Goal: Obtain resource: Obtain resource

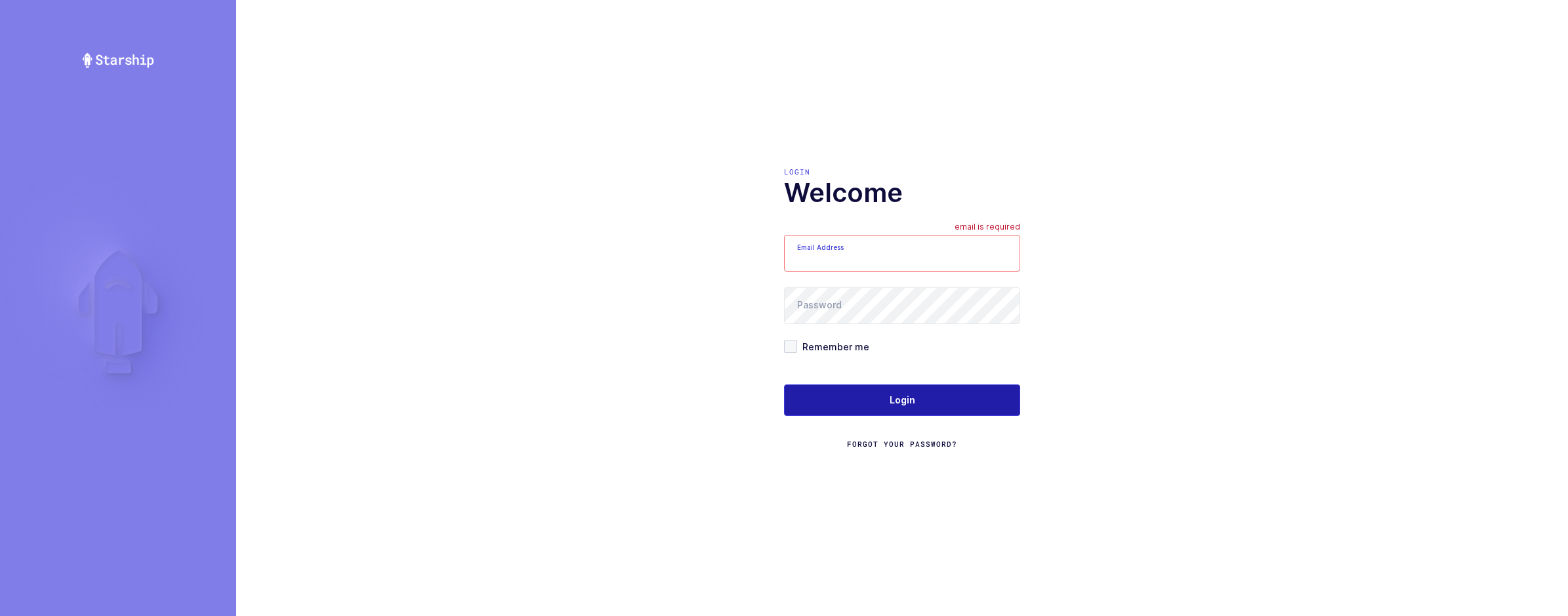
type input "sameer@janustrade.com"
click at [970, 397] on button "Login" at bounding box center [902, 400] width 236 height 31
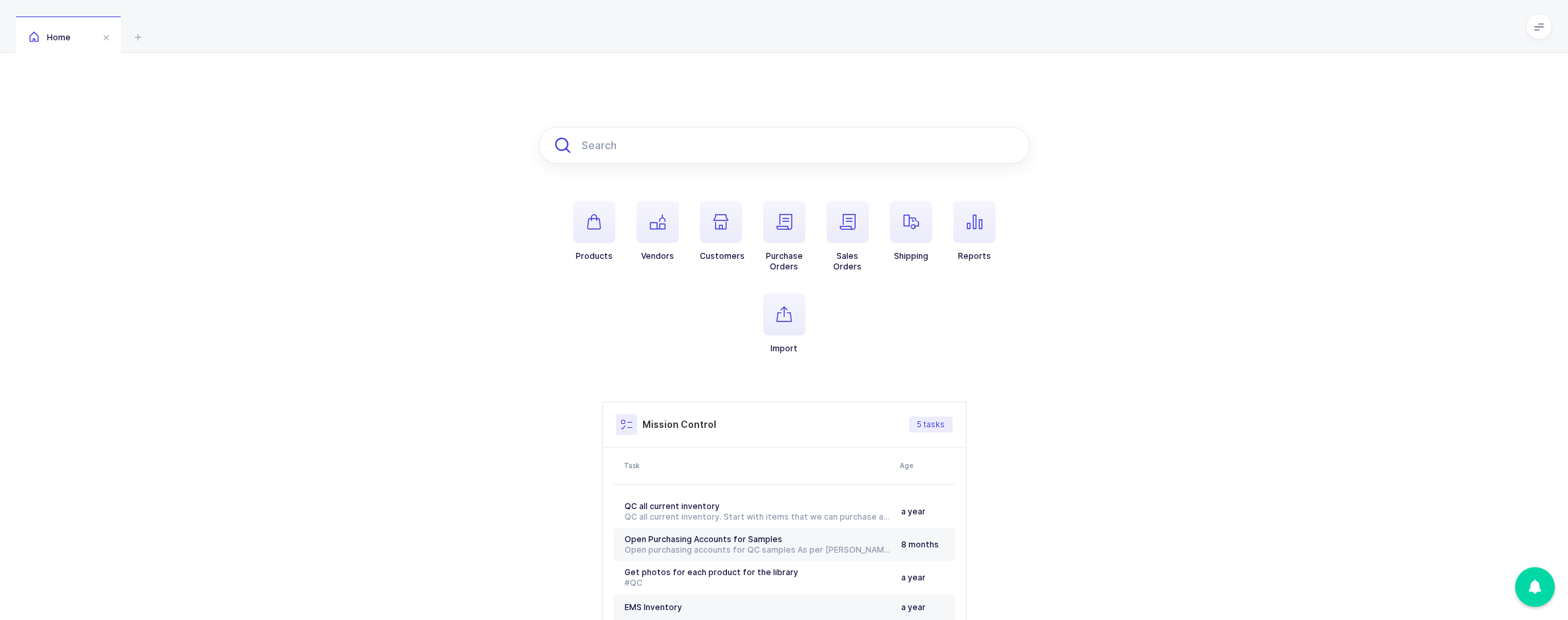
click at [829, 147] on input "text" at bounding box center [784, 145] width 491 height 37
paste input "9007602"
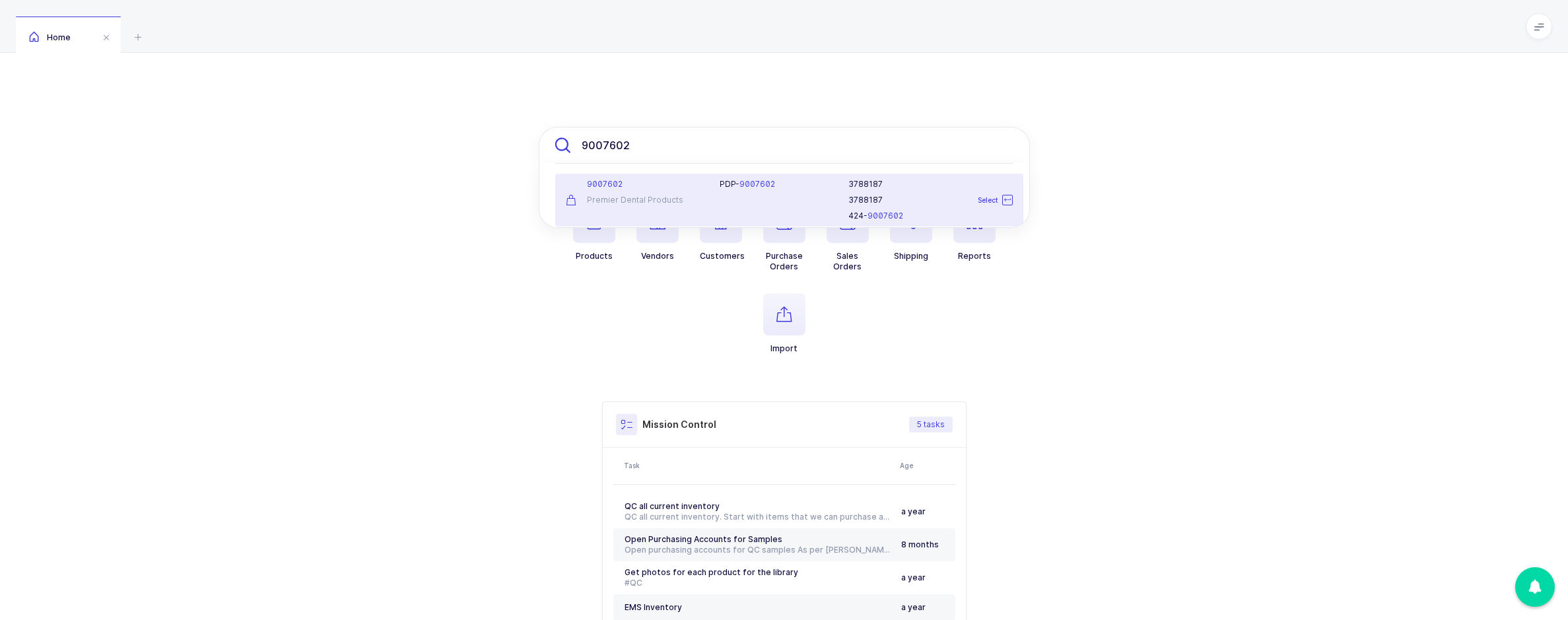
type input "9007602"
click at [810, 196] on div "PDP- 9007602" at bounding box center [776, 200] width 129 height 42
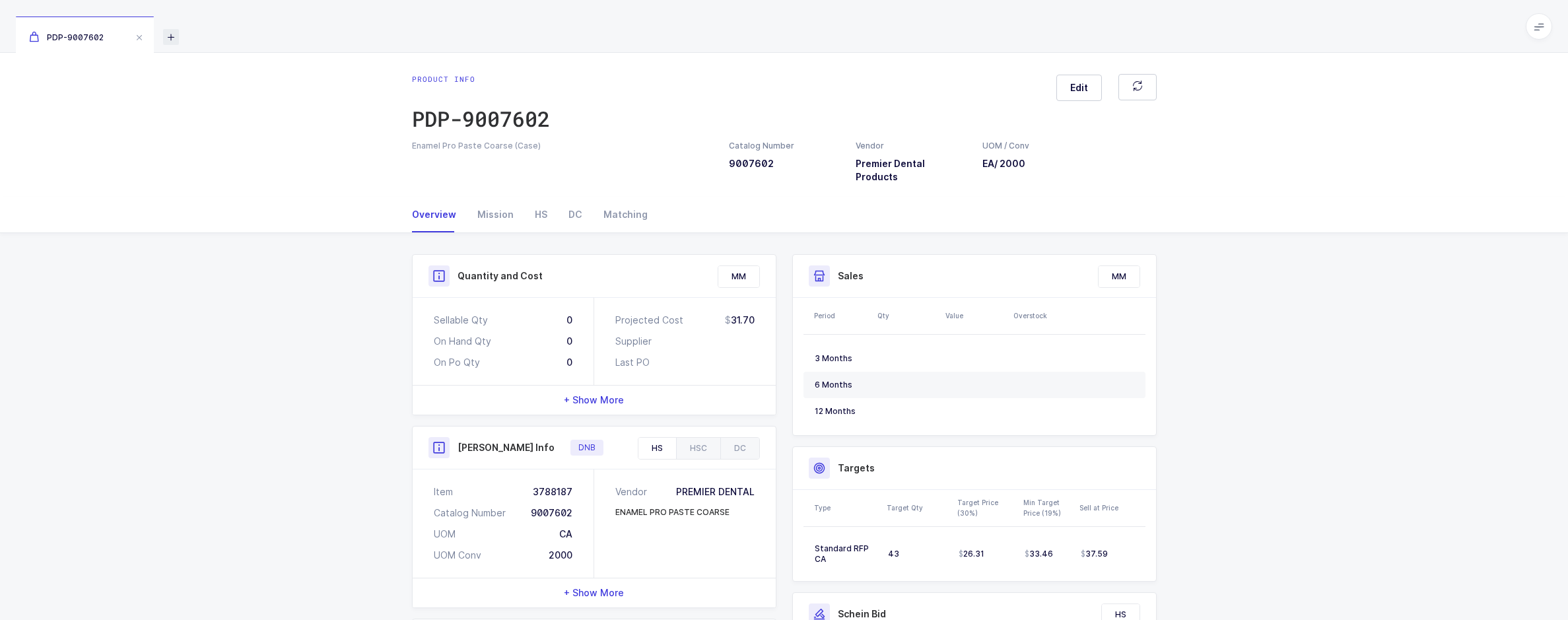
click at [168, 42] on icon at bounding box center [171, 37] width 16 height 16
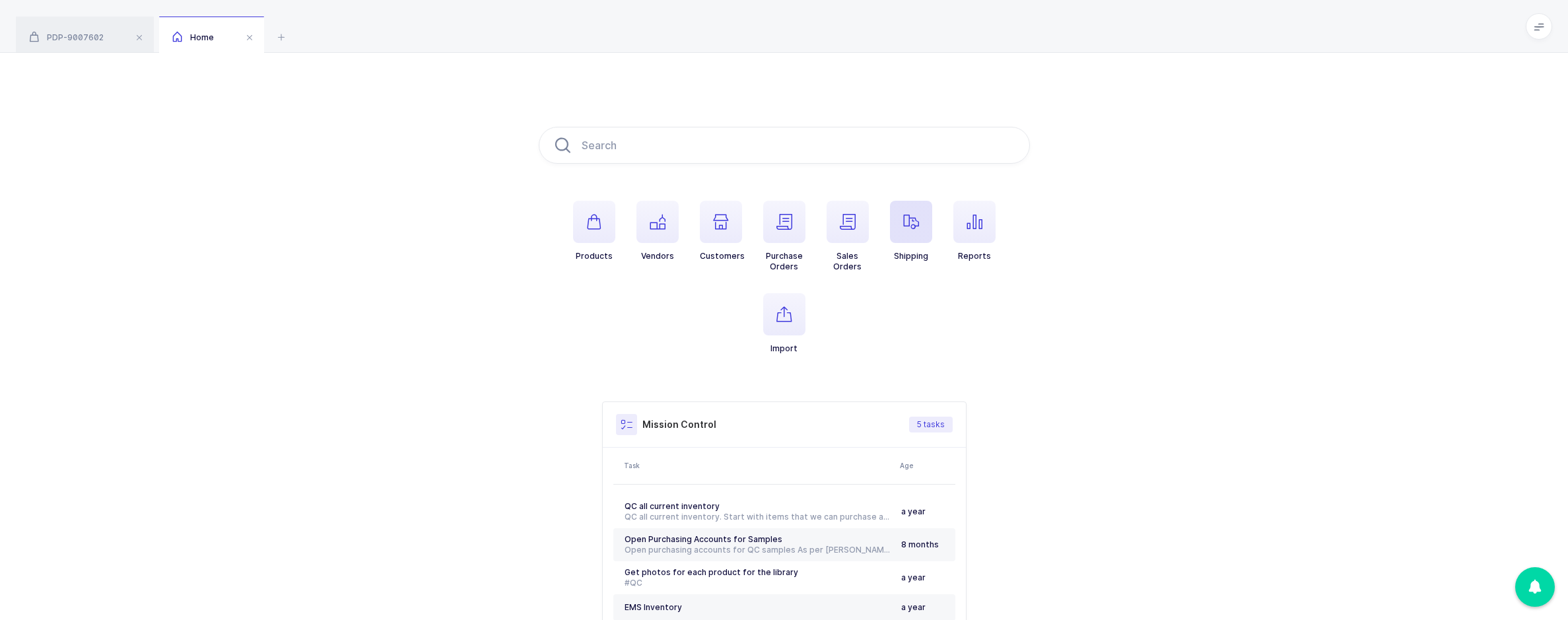
click at [894, 239] on span "button" at bounding box center [911, 222] width 42 height 42
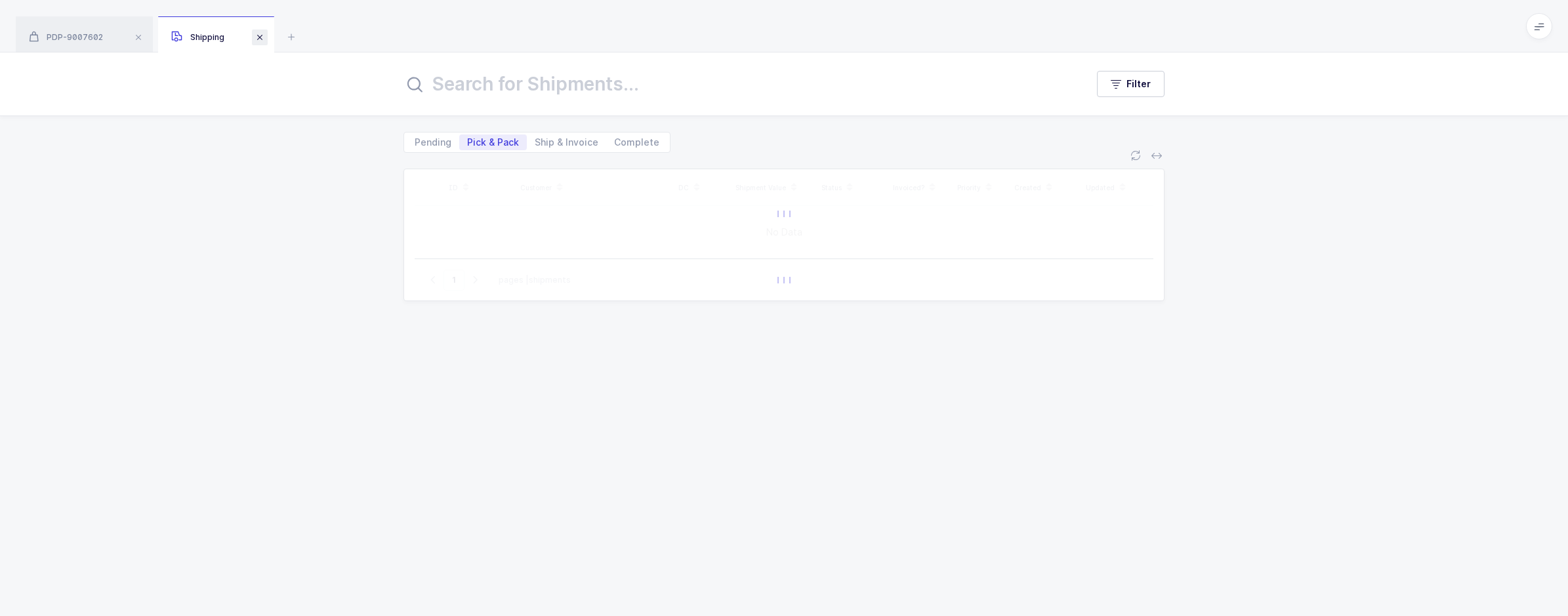
click at [259, 44] on span at bounding box center [260, 38] width 16 height 16
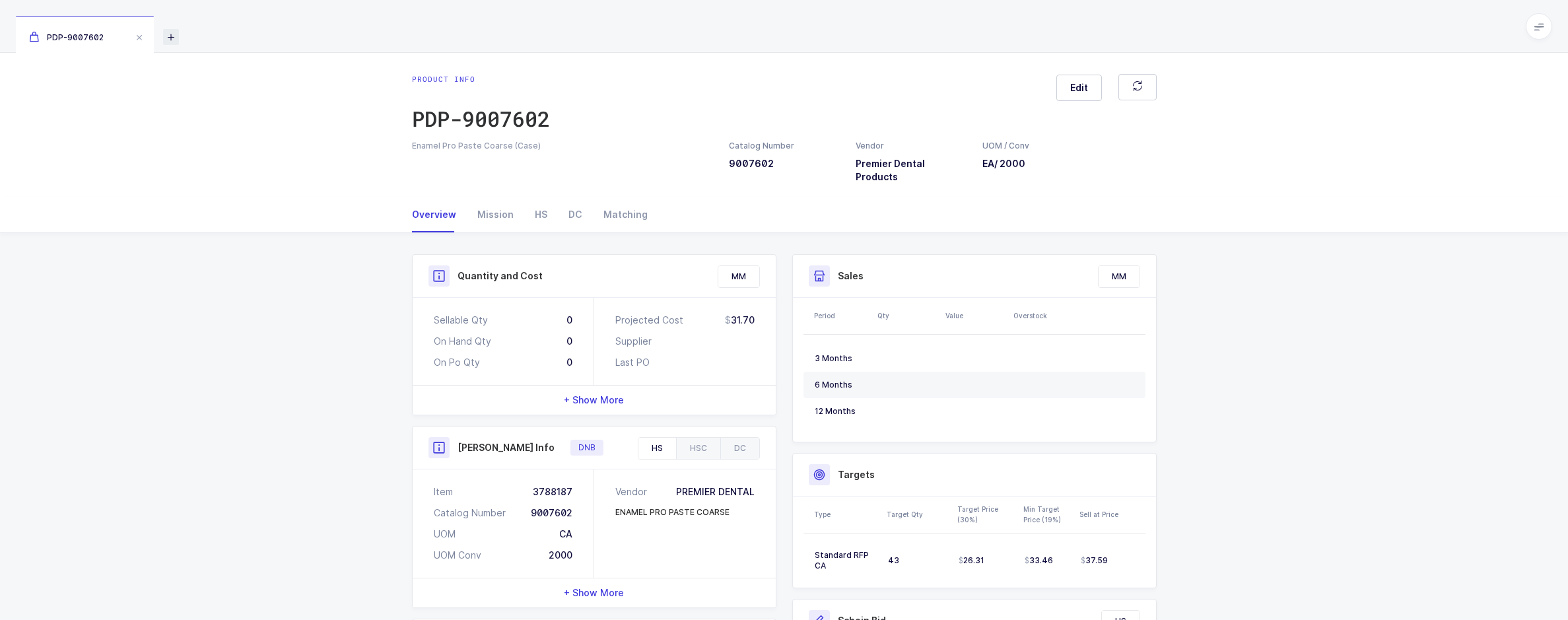
click at [173, 37] on icon at bounding box center [171, 37] width 16 height 16
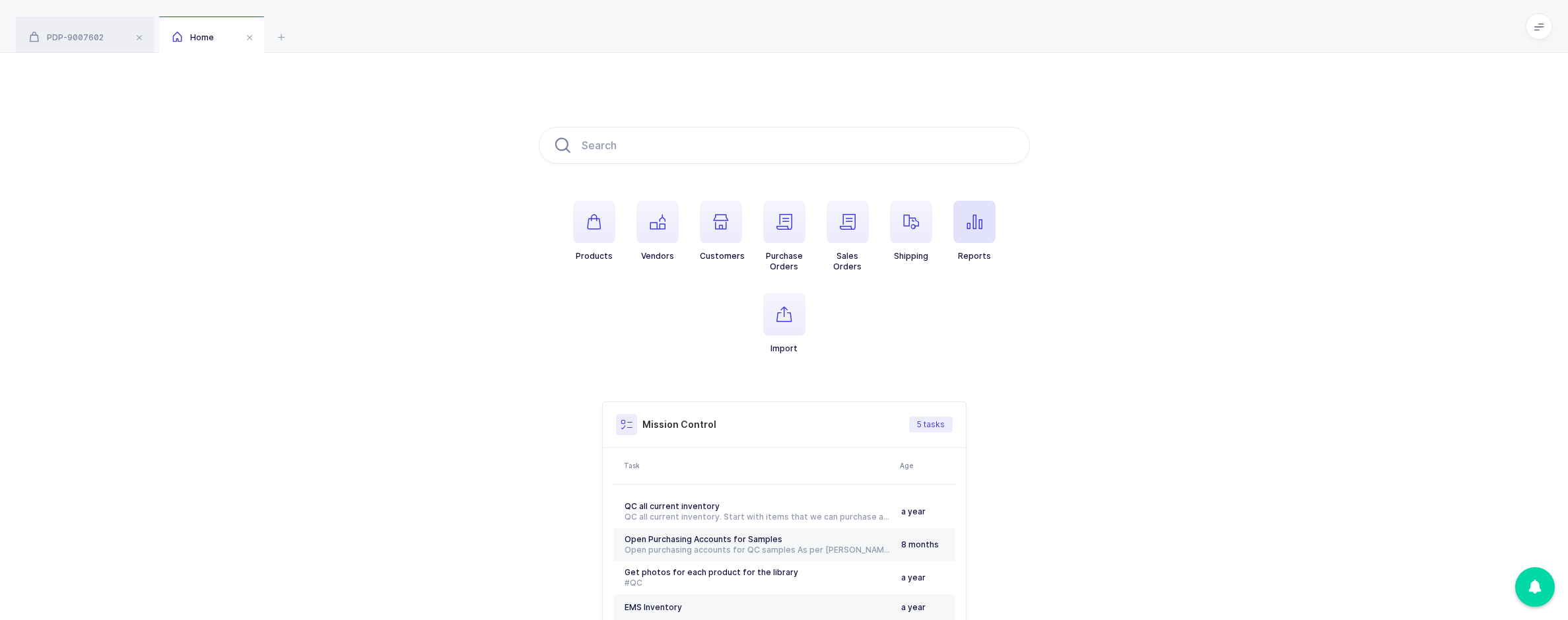
click at [986, 230] on span "button" at bounding box center [975, 222] width 42 height 42
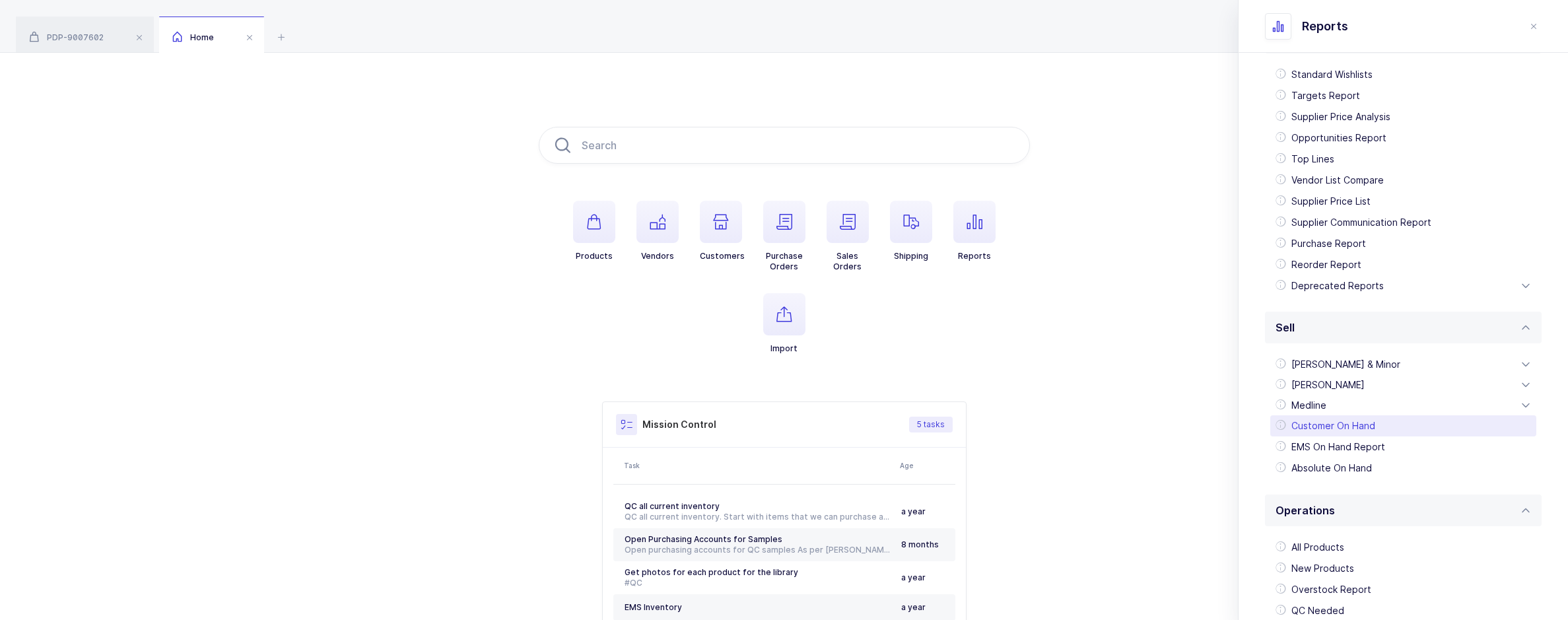
scroll to position [198, 0]
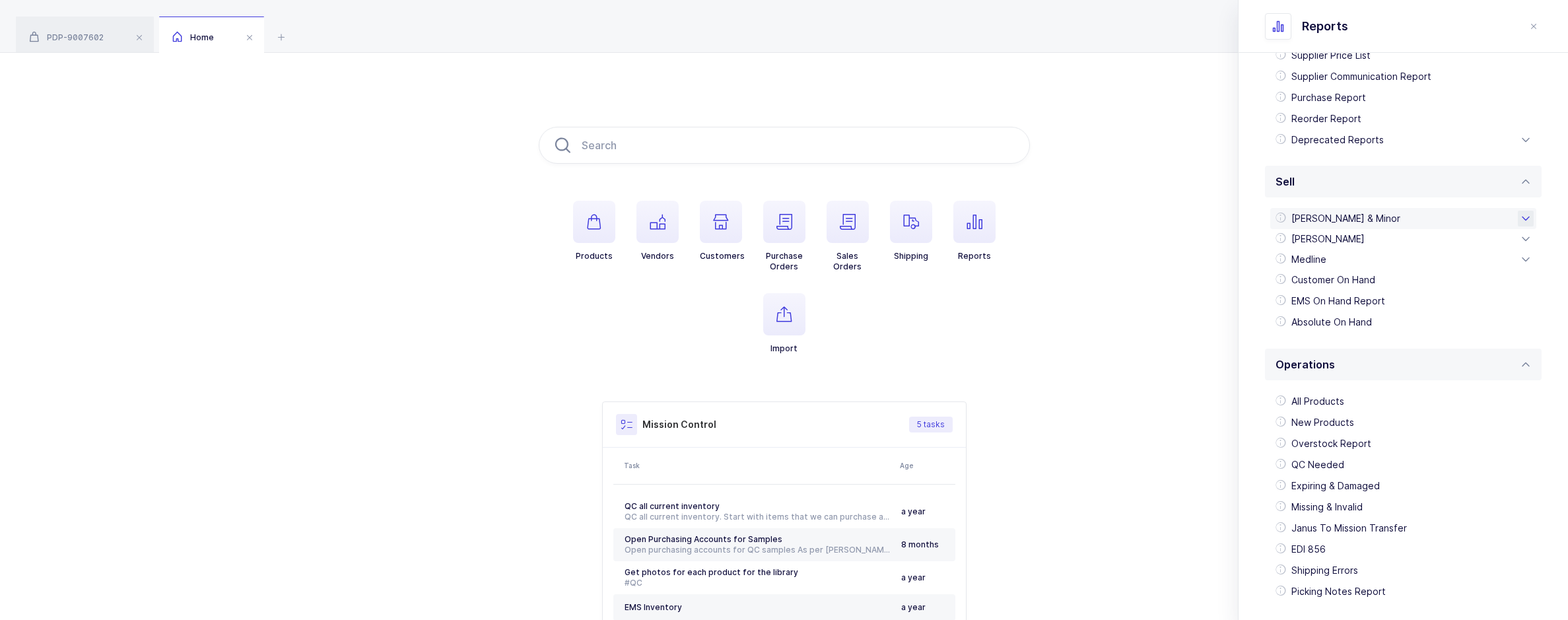
click at [1374, 225] on div "[PERSON_NAME] & Minor" at bounding box center [1403, 218] width 266 height 21
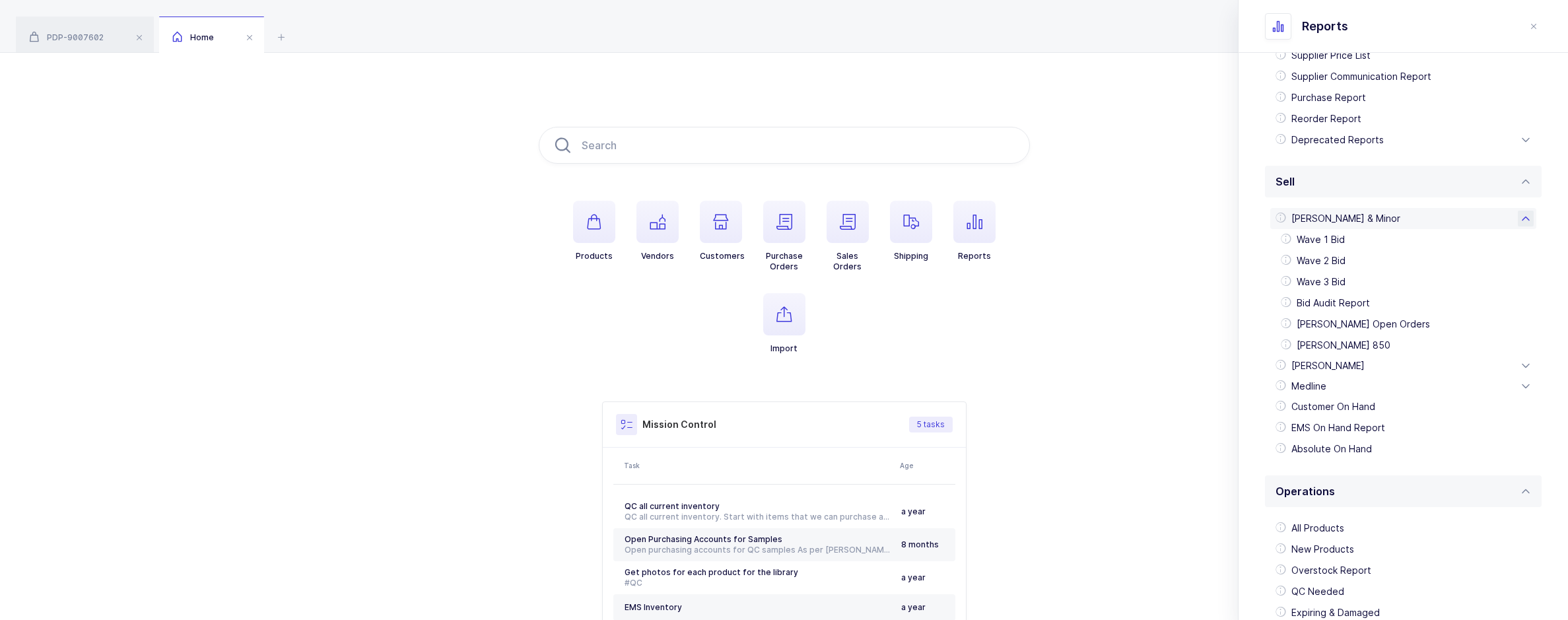
click at [1350, 213] on div "[PERSON_NAME] & Minor" at bounding box center [1403, 218] width 266 height 21
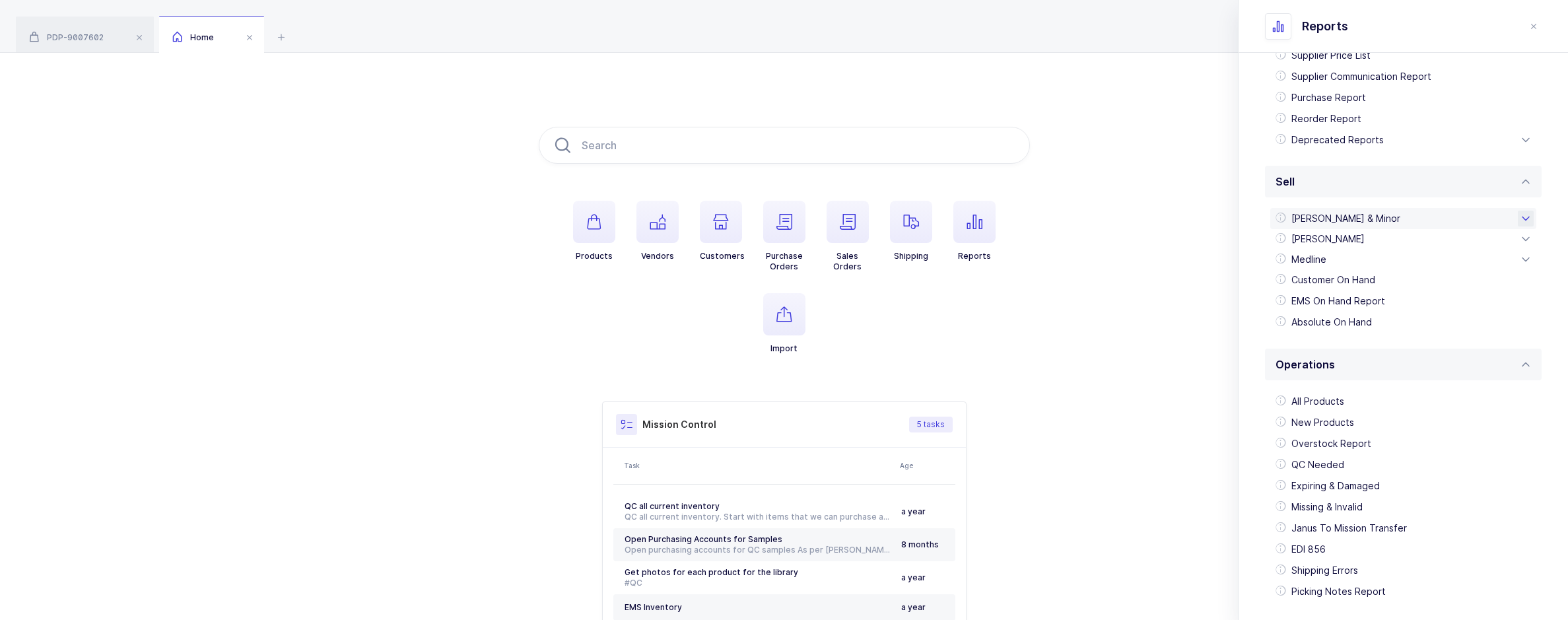
click at [1350, 217] on div "[PERSON_NAME] & Minor" at bounding box center [1403, 218] width 266 height 21
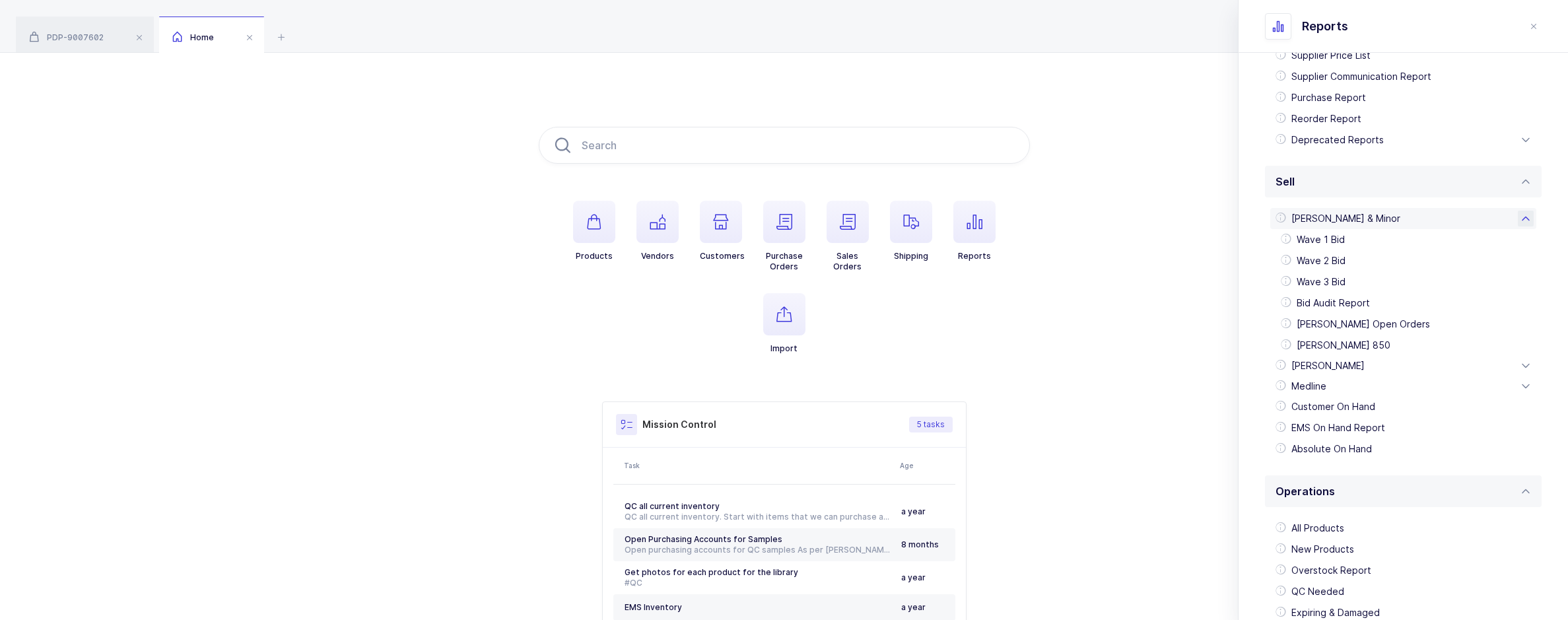
click at [1357, 221] on div "[PERSON_NAME] & Minor" at bounding box center [1403, 218] width 266 height 21
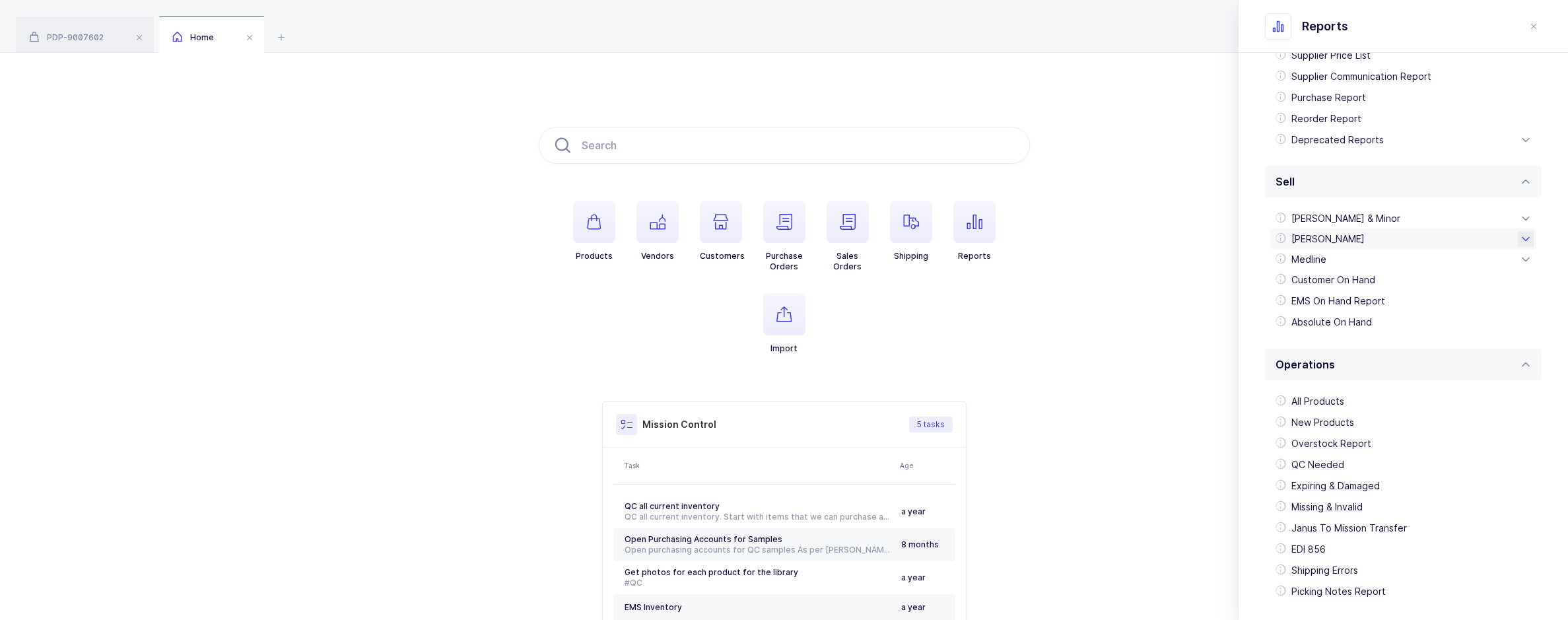
click at [1343, 243] on div "[PERSON_NAME]" at bounding box center [1403, 239] width 266 height 21
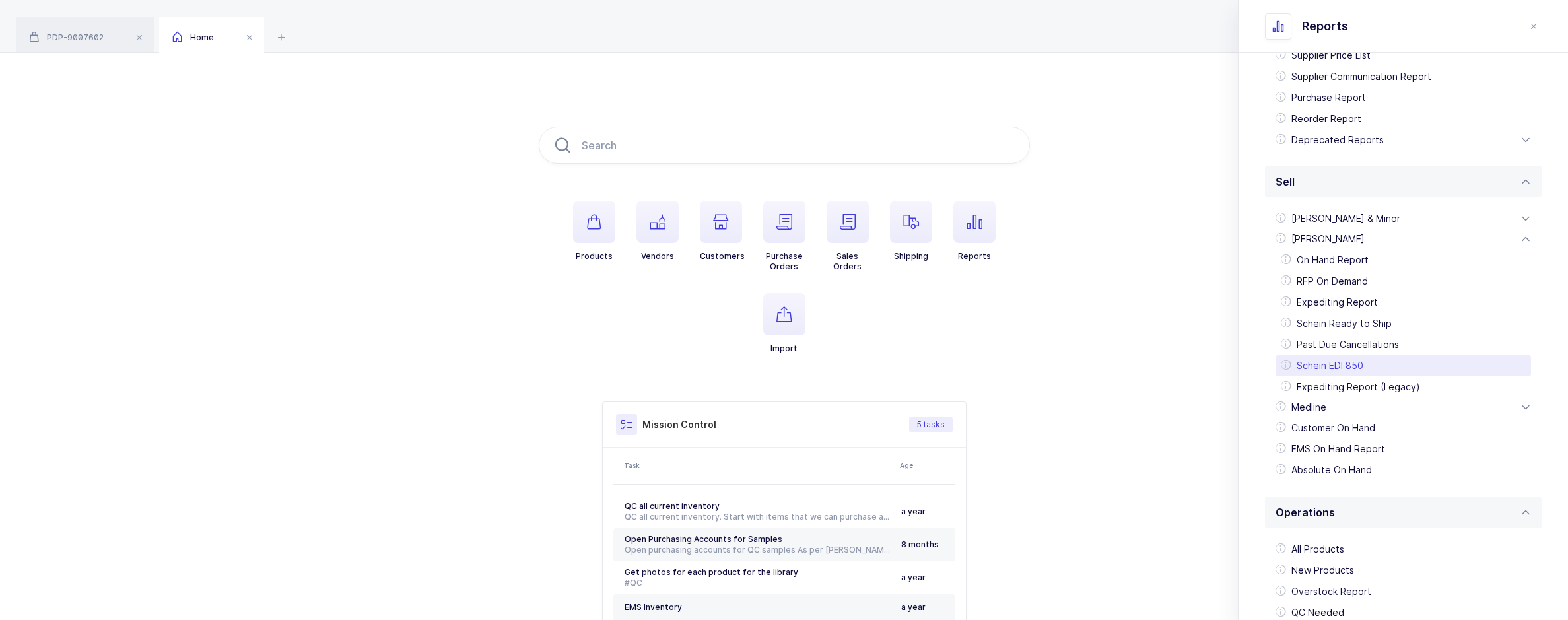
click at [1352, 364] on div "Schein EDI 850" at bounding box center [1402, 366] width 256 height 21
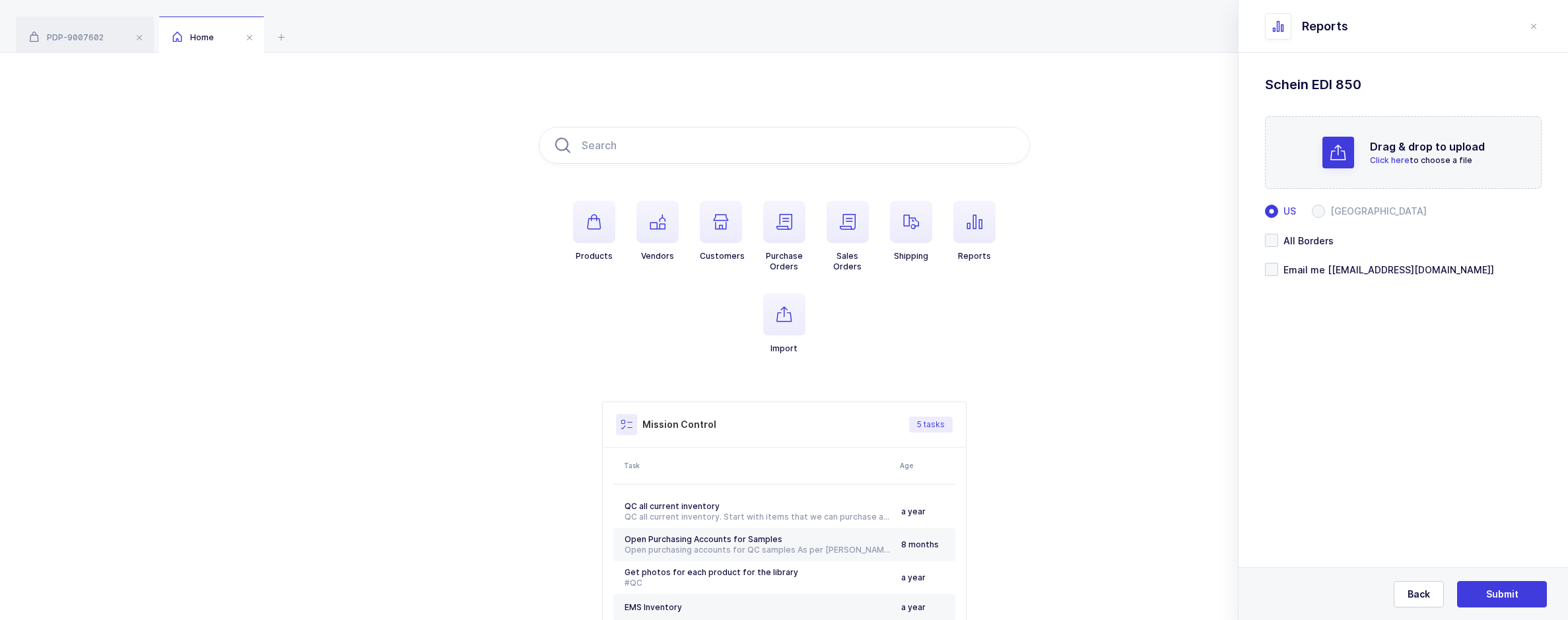
scroll to position [0, 0]
click at [1322, 212] on span at bounding box center [1318, 211] width 13 height 13
click at [1322, 212] on input "[GEOGRAPHIC_DATA]" at bounding box center [1318, 211] width 13 height 13
radio input "true"
radio input "false"
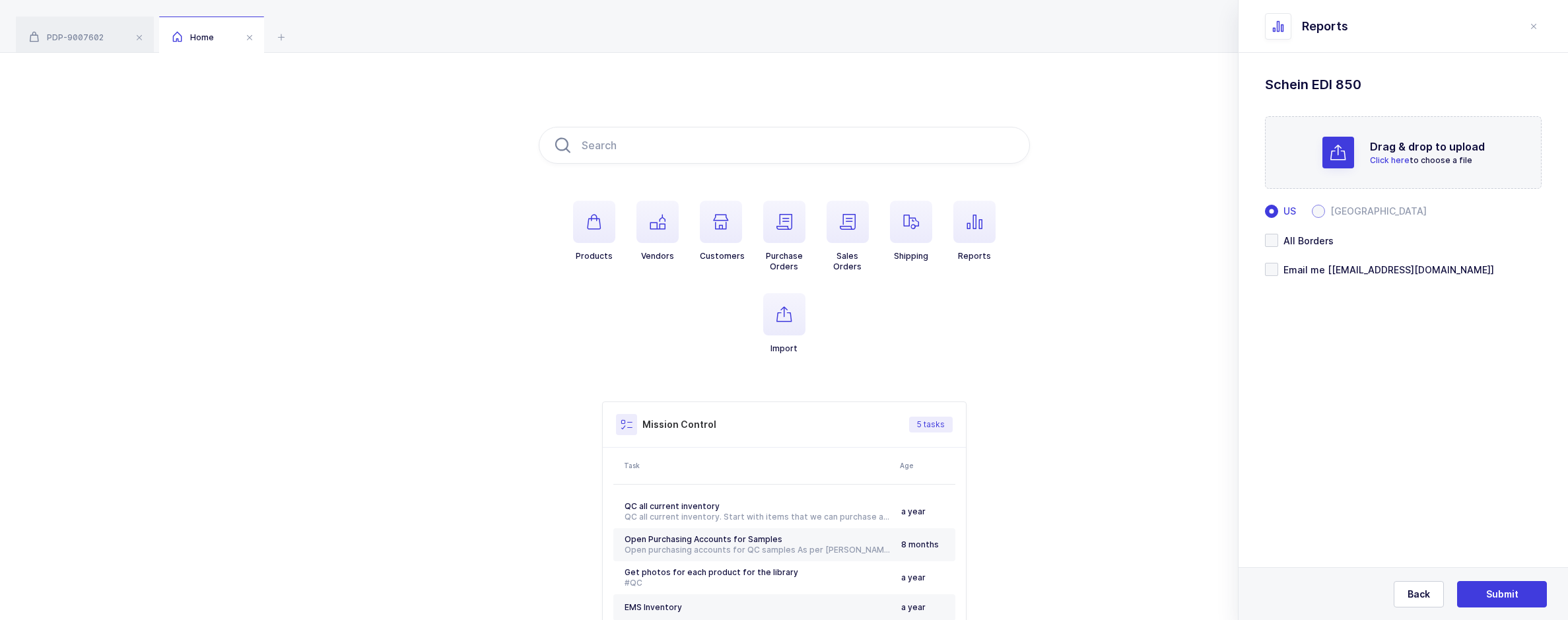
radio input "true"
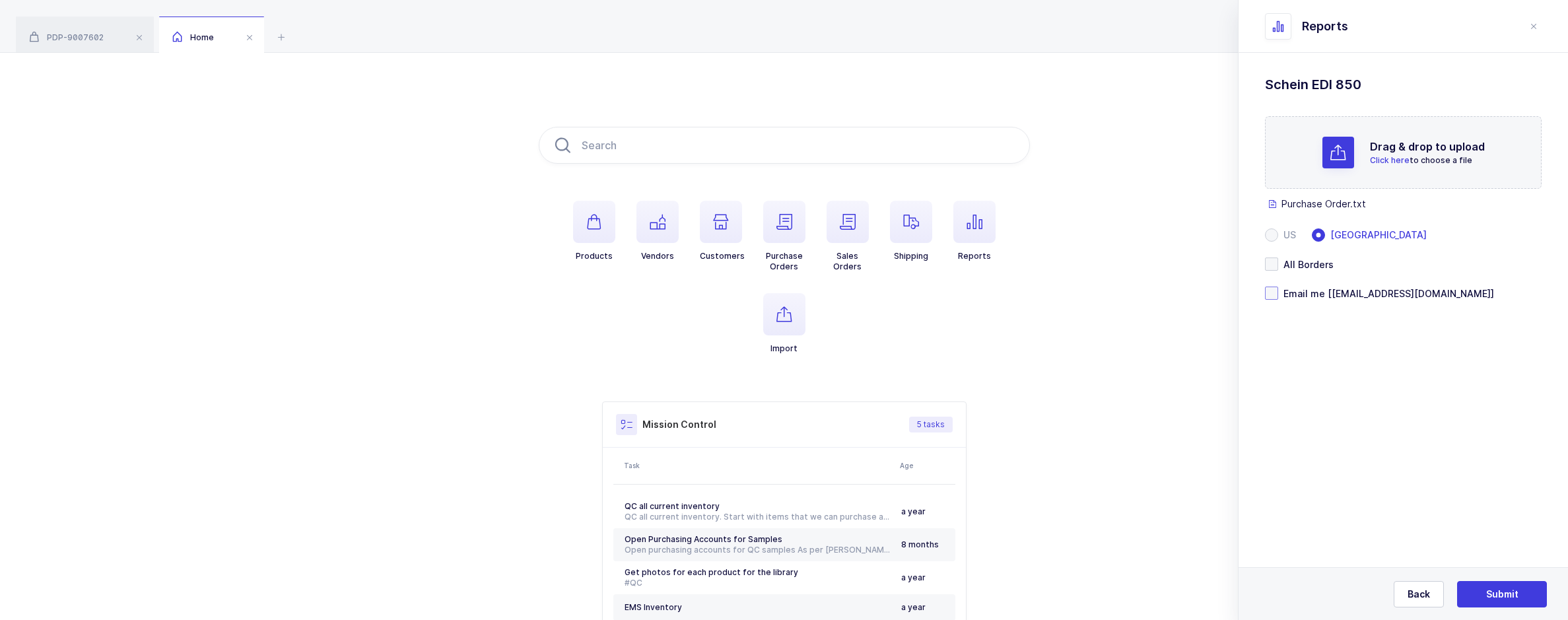
click at [1295, 291] on span "Email me [[EMAIL_ADDRESS][DOMAIN_NAME]]" at bounding box center [1386, 293] width 216 height 12
click at [1278, 286] on input "Email me [[EMAIL_ADDRESS][DOMAIN_NAME]]" at bounding box center [1278, 286] width 0 height 0
click at [1493, 589] on span "Submit" at bounding box center [1502, 594] width 32 height 13
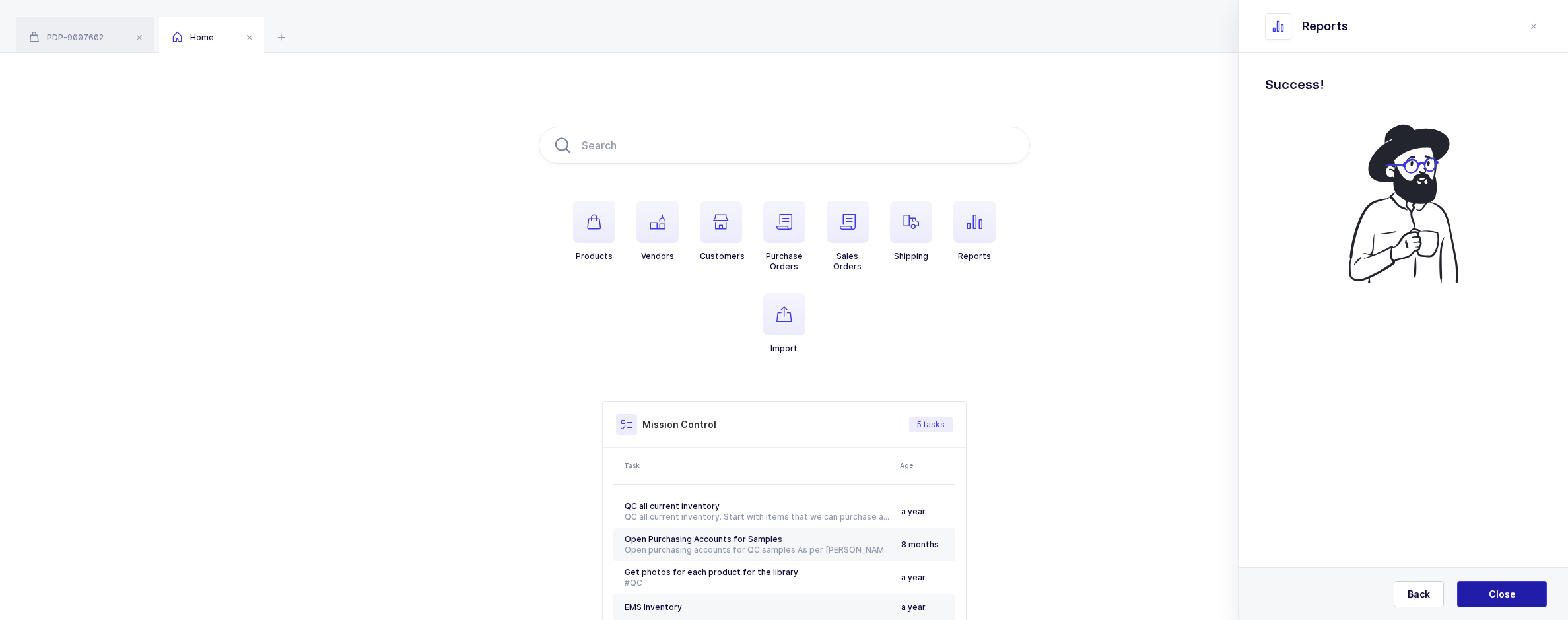
click at [1480, 598] on button "Close" at bounding box center [1501, 594] width 90 height 27
